Goal: Transaction & Acquisition: Subscribe to service/newsletter

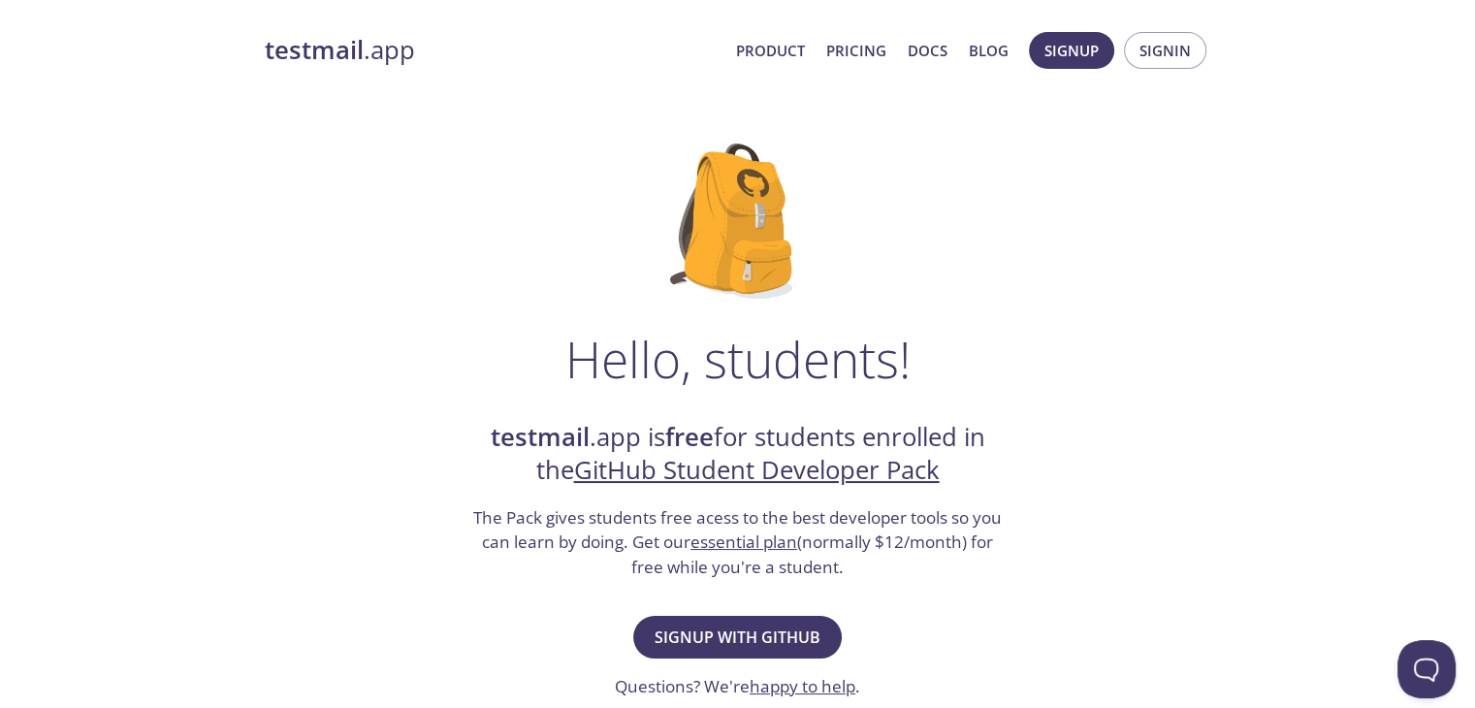
click at [757, 472] on link "GitHub Student Developer Pack" at bounding box center [757, 470] width 366 height 34
click at [728, 626] on span "Signup with GitHub" at bounding box center [738, 637] width 166 height 27
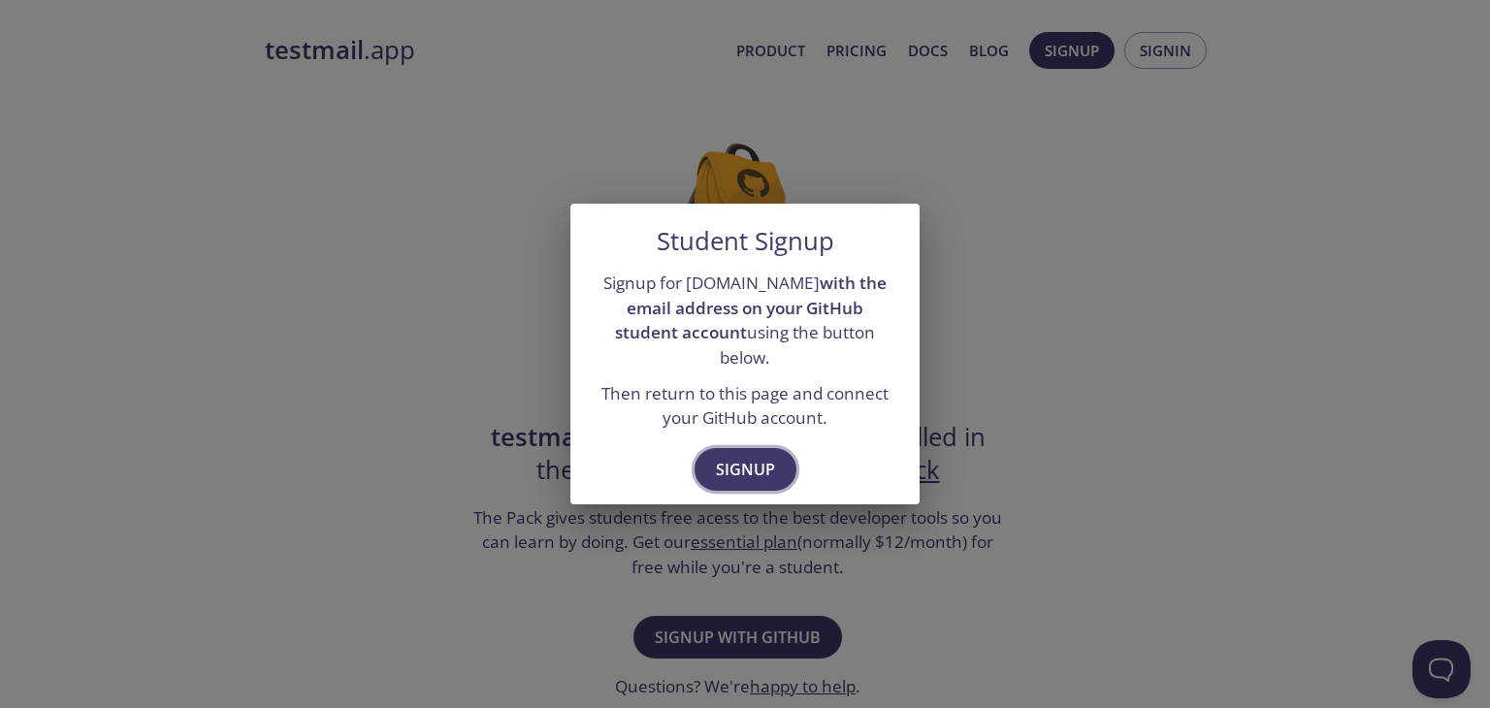
click at [770, 456] on span "Signup" at bounding box center [745, 469] width 59 height 27
click at [931, 546] on div "Student Signup Signup for [DOMAIN_NAME] with the email address on your GitHub s…" at bounding box center [745, 354] width 1490 height 708
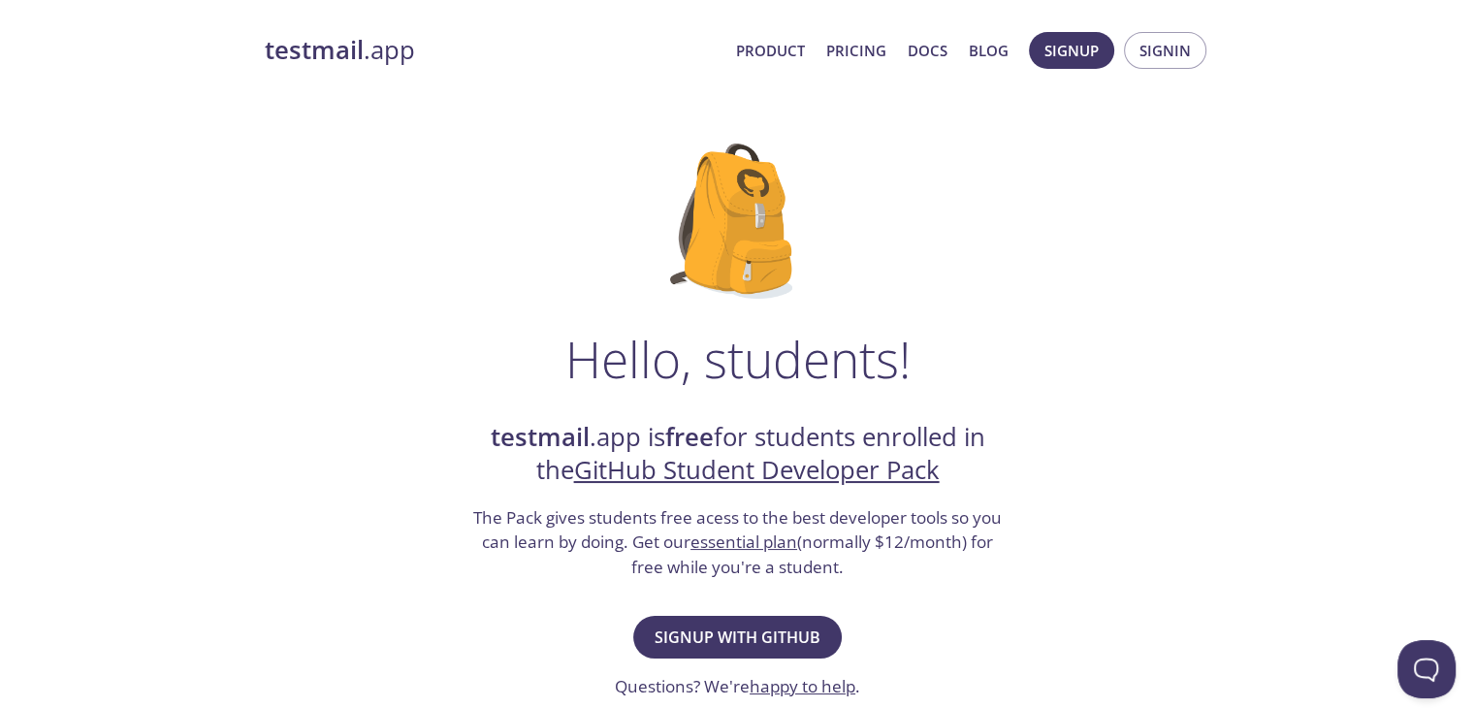
click at [749, 462] on link "GitHub Student Developer Pack" at bounding box center [757, 470] width 366 height 34
